Goal: Information Seeking & Learning: Understand process/instructions

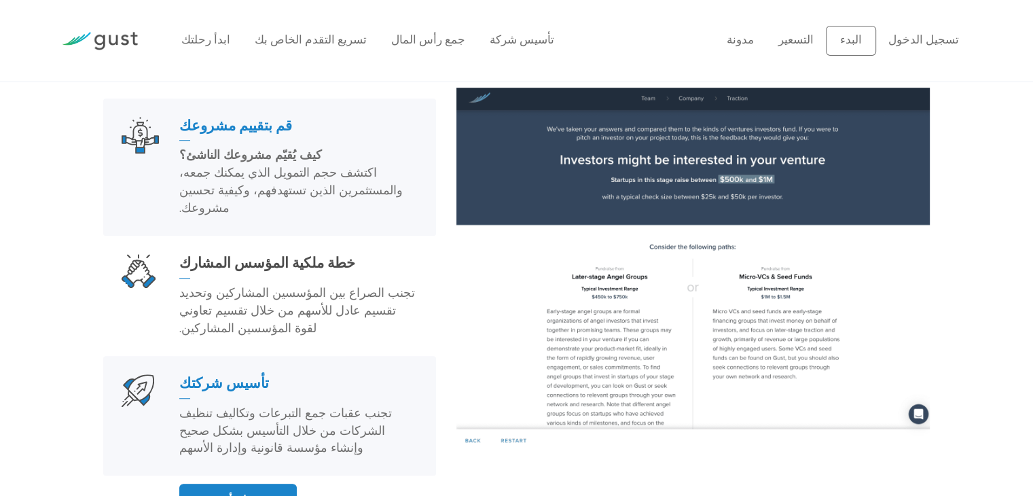
scroll to position [951, 0]
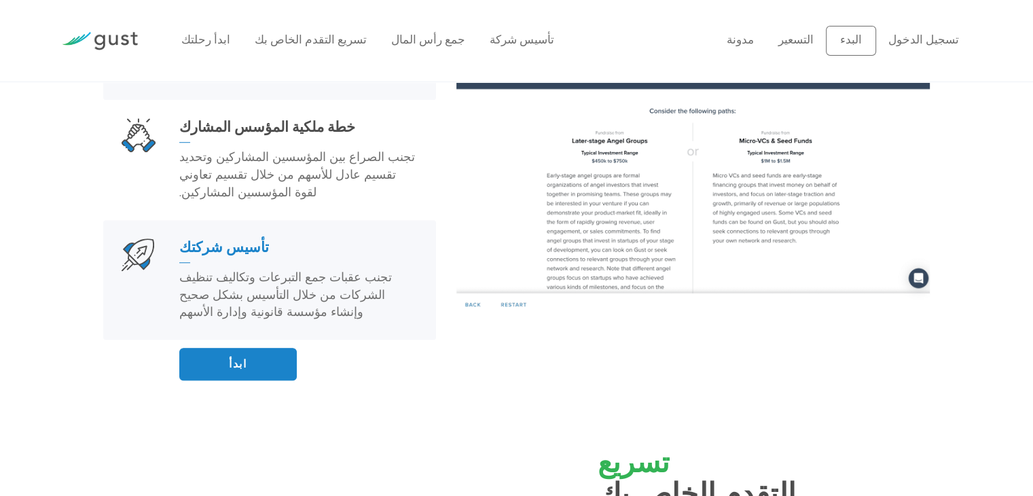
click at [219, 270] on font "تجنب عقبات جمع التبرعات وتكاليف تنظيف الشركات من خلال التأسيس بشكل صحيح وإنشاء …" at bounding box center [285, 295] width 213 height 50
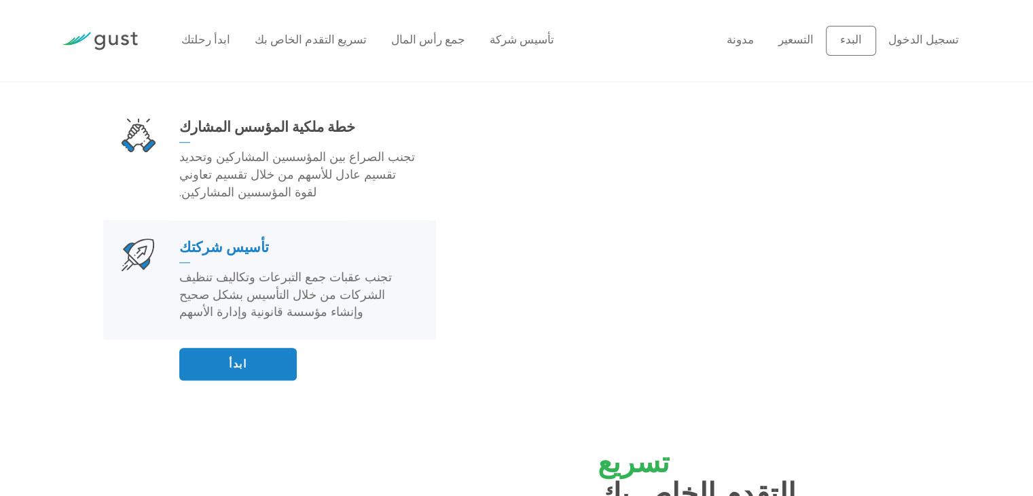
scroll to position [957, 0]
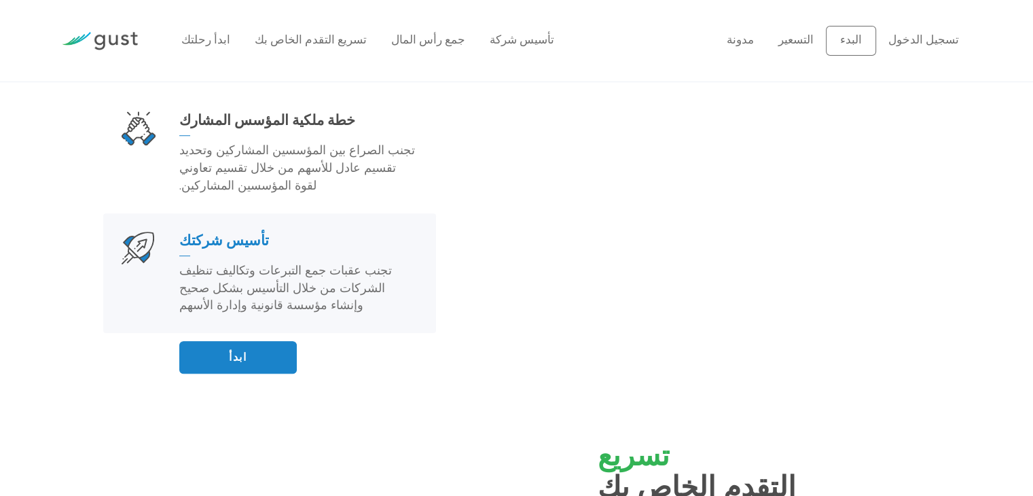
click at [219, 263] on font "تجنب عقبات جمع التبرعات وتكاليف تنظيف الشركات من خلال التأسيس بشكل صحيح وإنشاء …" at bounding box center [285, 288] width 213 height 50
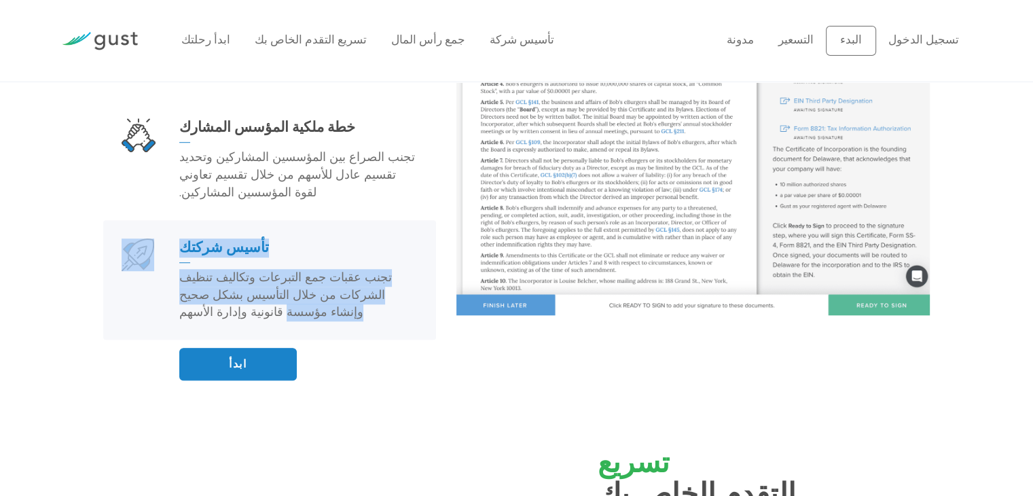
drag, startPoint x: 53, startPoint y: 206, endPoint x: 229, endPoint y: 244, distance: 180.1
click at [230, 244] on div "ابدأ رحلتك ​ قم بتقييم مشروعك كيف يُقيّم مشروعك الناشئ؟ اكتشف حجم التمويل الذي …" at bounding box center [516, 134] width 1033 height 494
click at [106, 234] on link "تأسيس شركتك تجنب عقبات جمع التبرعات وتكاليف تنظيف الشركات من خلال التأسيس بشكل …" at bounding box center [269, 280] width 333 height 120
click at [83, 223] on div "ابدأ رحلتك ​ قم بتقييم مشروعك كيف يُقيّم مشروعك الناشئ؟ اكتشف حجم التمويل الذي …" at bounding box center [516, 134] width 1033 height 494
drag, startPoint x: 440, startPoint y: 306, endPoint x: 398, endPoint y: 220, distance: 95.4
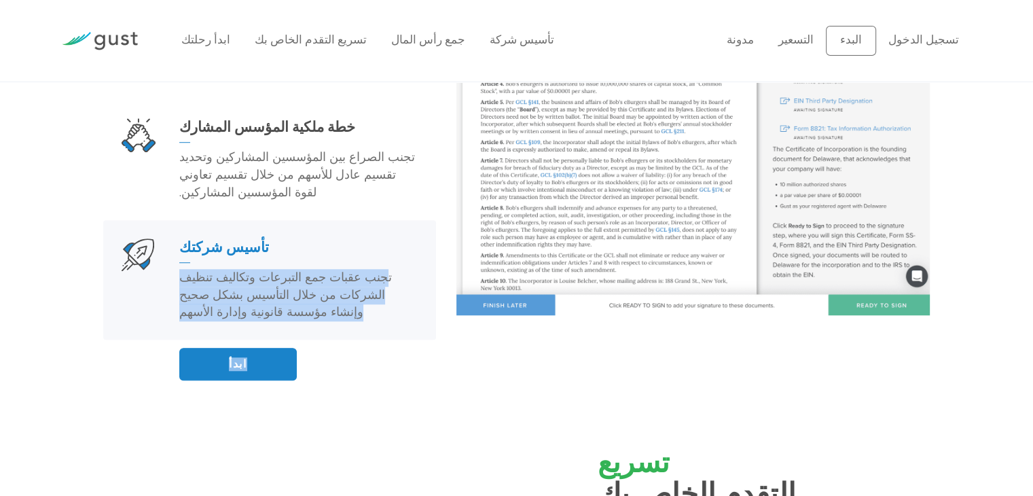
click at [398, 220] on div "ابدأ رحلتك ​ قم بتقييم مشروعك كيف يُقيّم مشروعك الناشئ؟ اكتشف حجم التمويل الذي …" at bounding box center [269, 134] width 353 height 494
copy div "جنب عقبات جمع التبرعات وتكاليف تنظيف الشركات من خلال التأسيس بشكل صحيح وإنشاء م…"
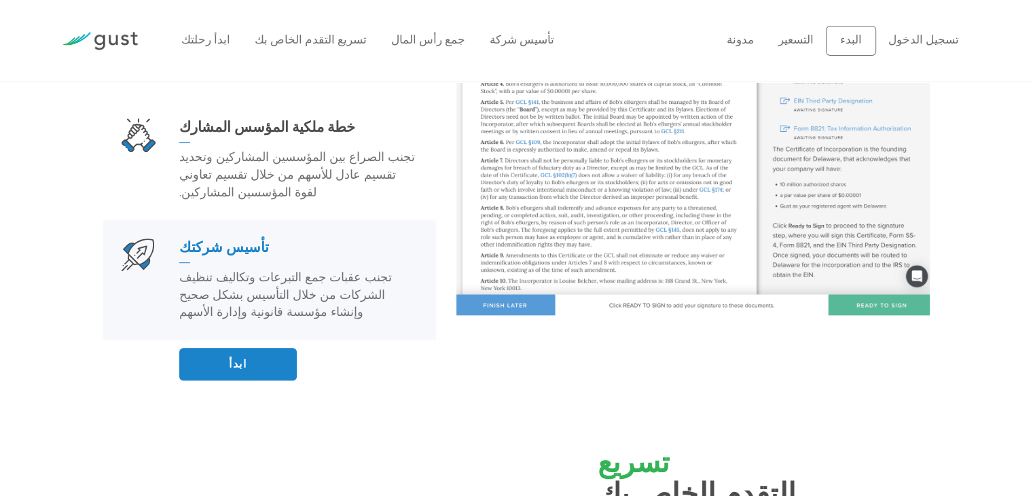
click at [543, 323] on div "ابدأ رحلتك ​ قم بتقييم مشروعك كيف يُقيّم مشروعك الناشئ؟ اكتشف حجم التمويل الذي …" at bounding box center [516, 134] width 847 height 494
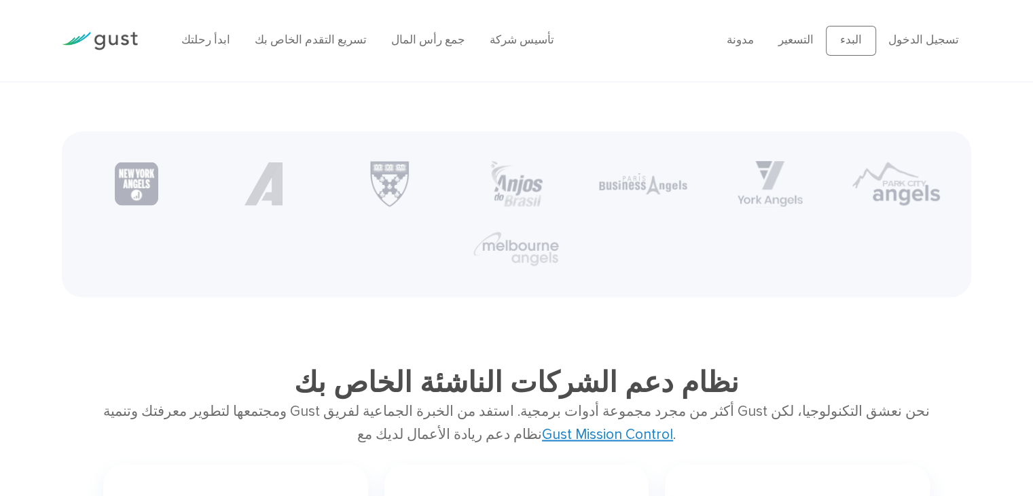
scroll to position [2716, 0]
